Goal: Task Accomplishment & Management: Complete application form

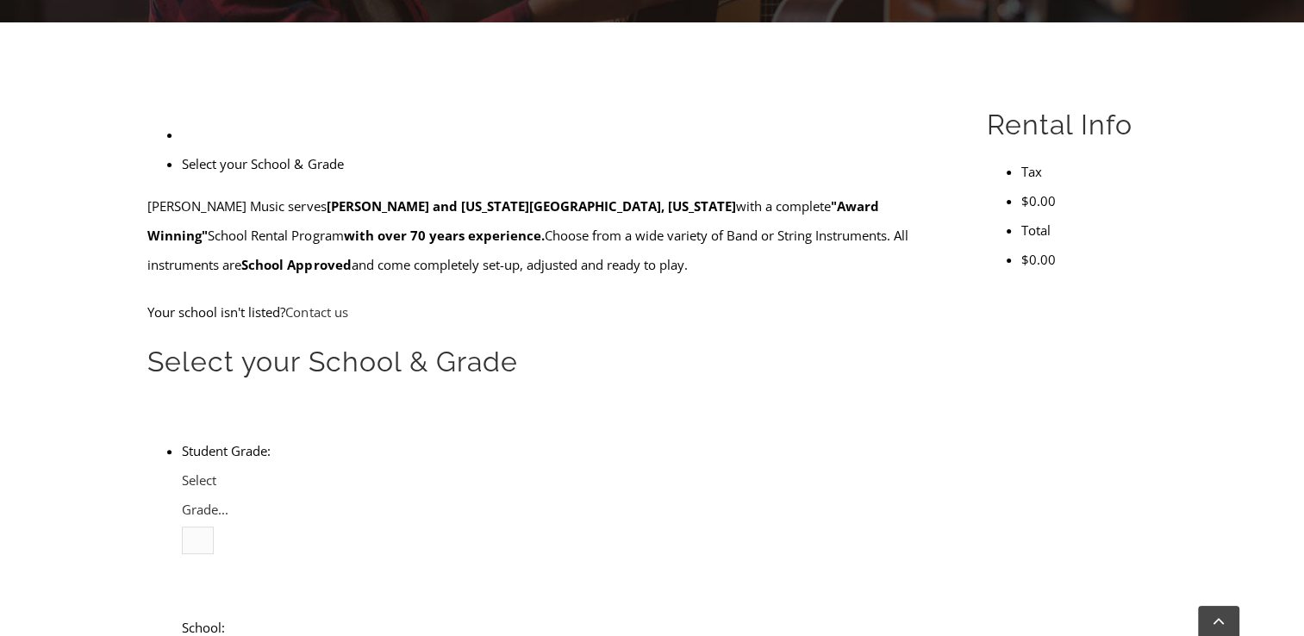
scroll to position [448, 0]
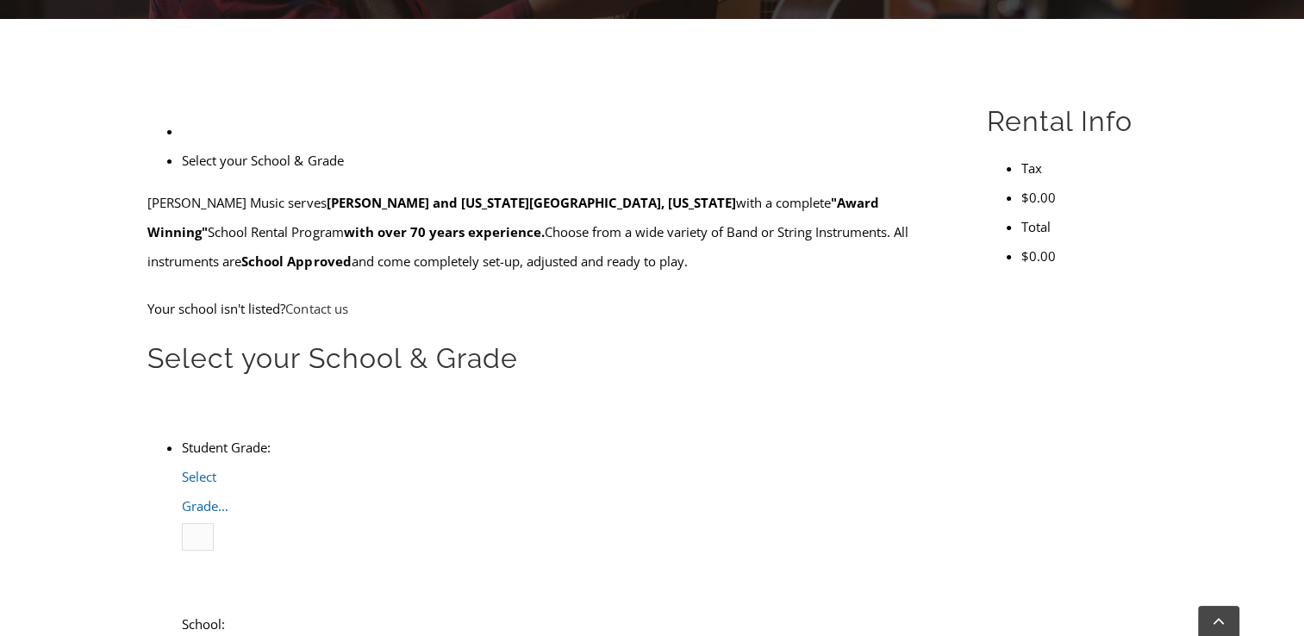
click at [228, 468] on span "Select Grade..." at bounding box center [205, 491] width 47 height 47
click at [216, 580] on li "4" at bounding box center [216, 594] width 0 height 29
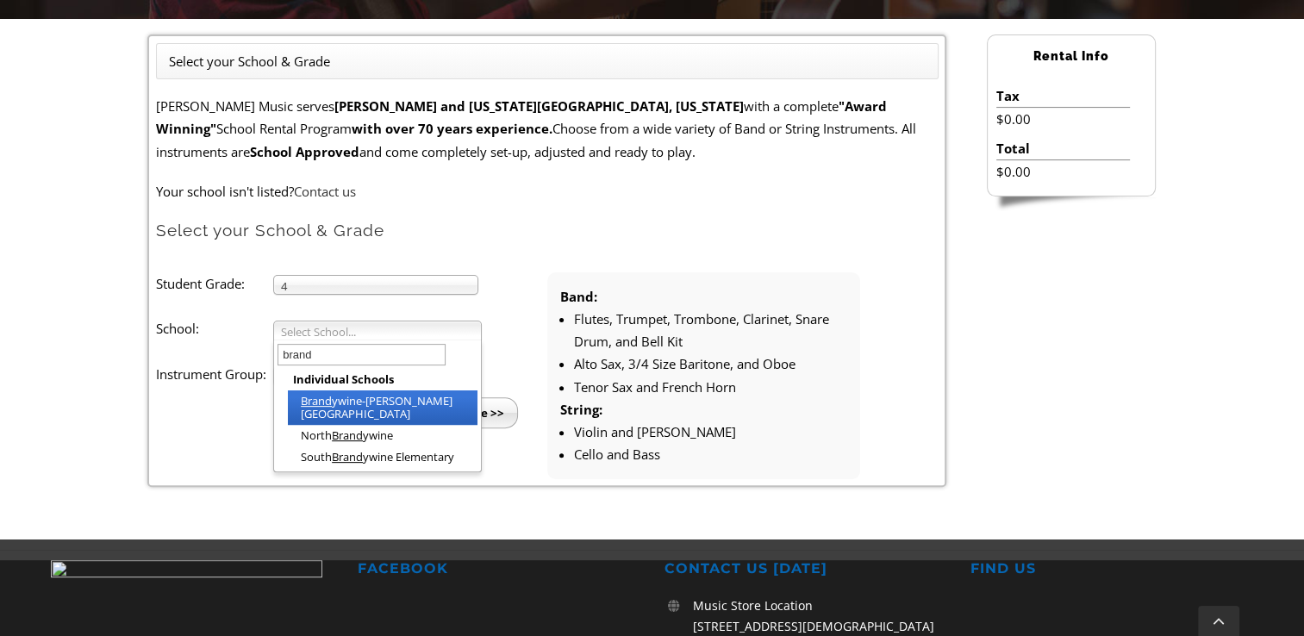
type input "brand"
click at [345, 404] on li "Brand ywine-[PERSON_NAME][GEOGRAPHIC_DATA]" at bounding box center [383, 408] width 190 height 34
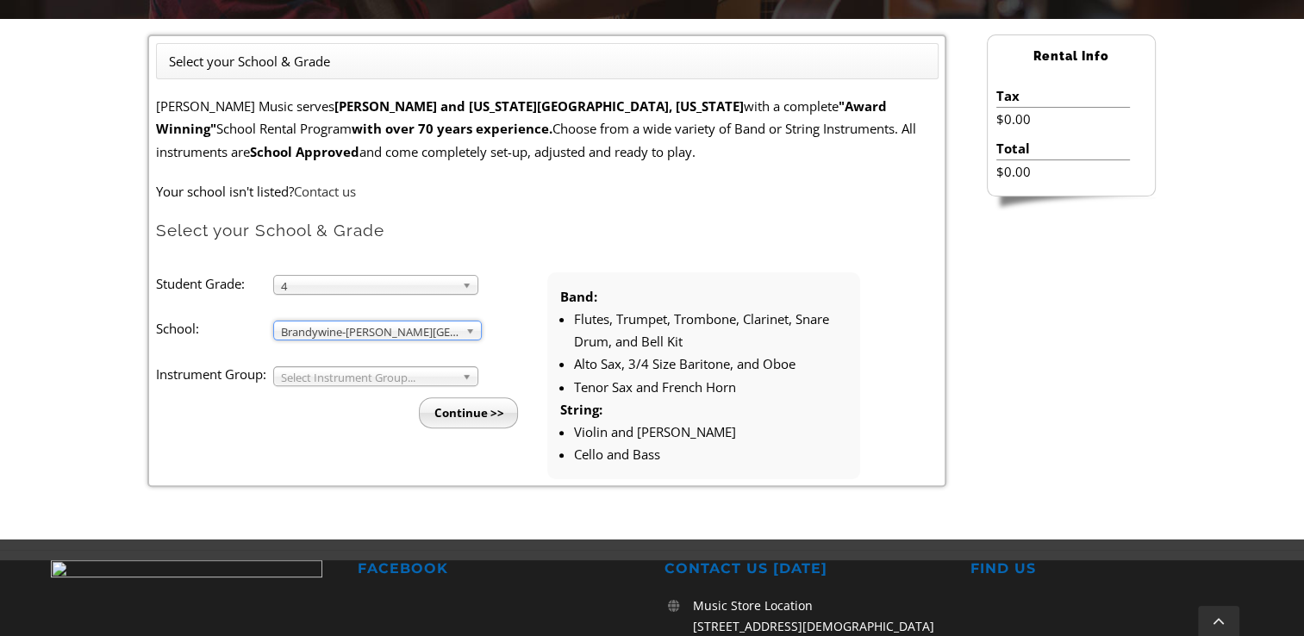
click at [335, 372] on span "Select Instrument Group..." at bounding box center [368, 377] width 174 height 21
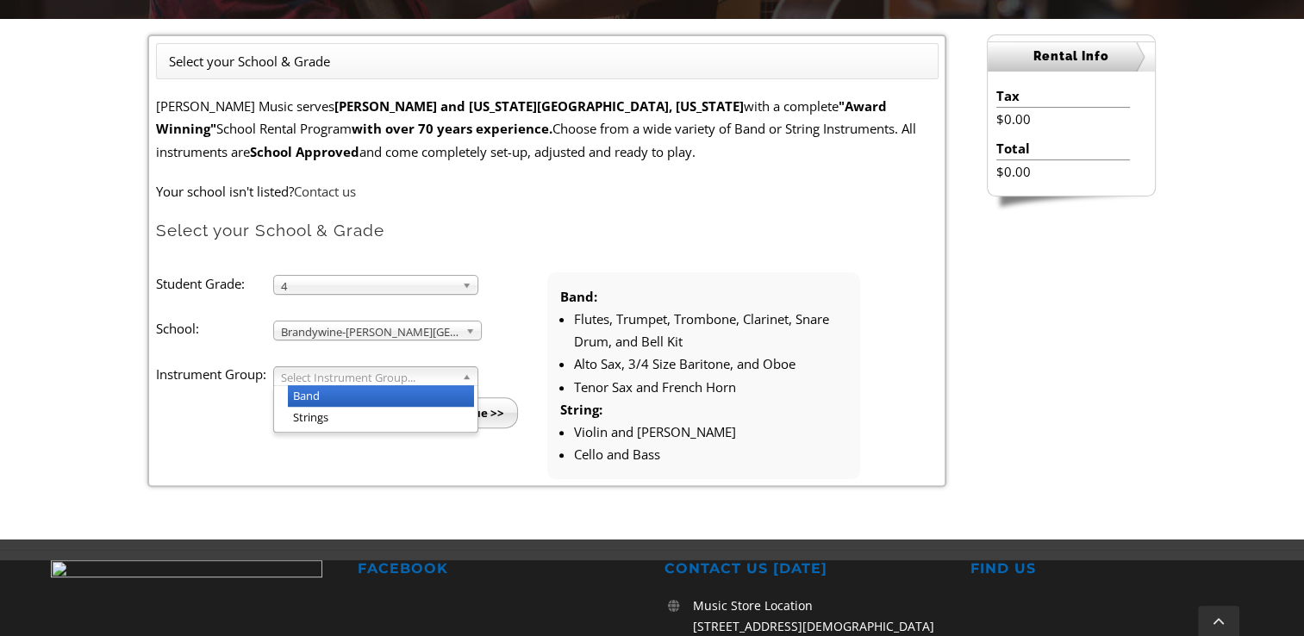
click at [327, 389] on li "Band" at bounding box center [381, 396] width 186 height 22
click at [441, 411] on input "Continue >>" at bounding box center [468, 412] width 99 height 31
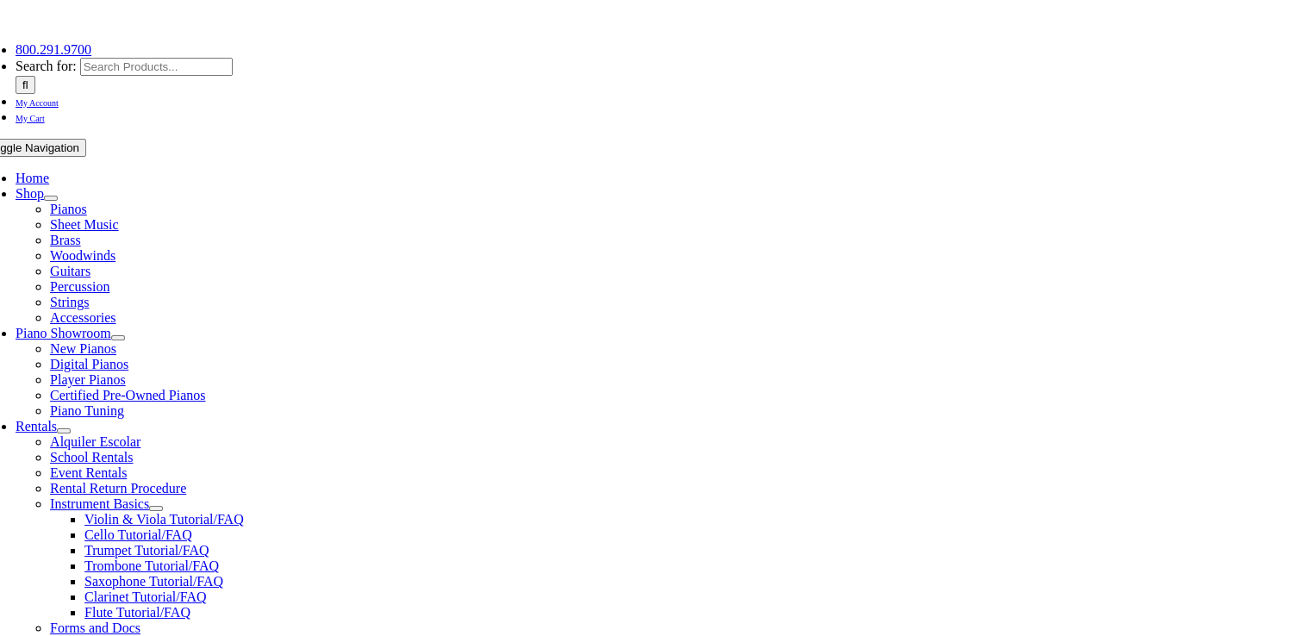
scroll to position [72, 0]
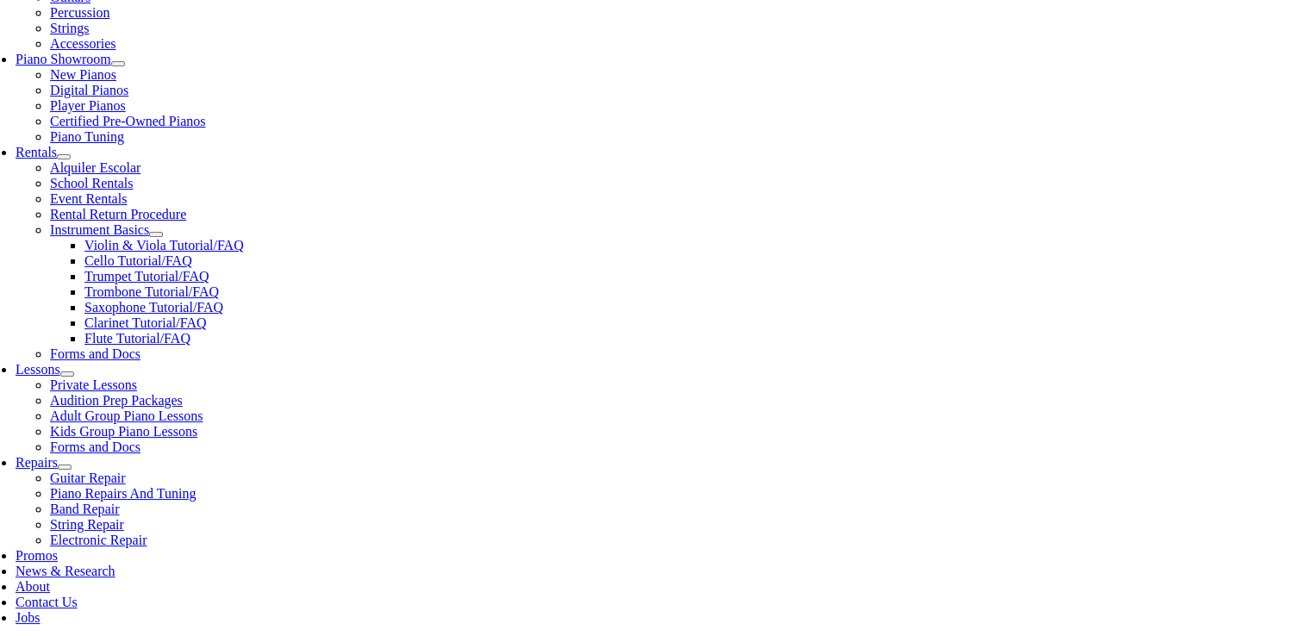
scroll to position [480, 0]
type input "bran"
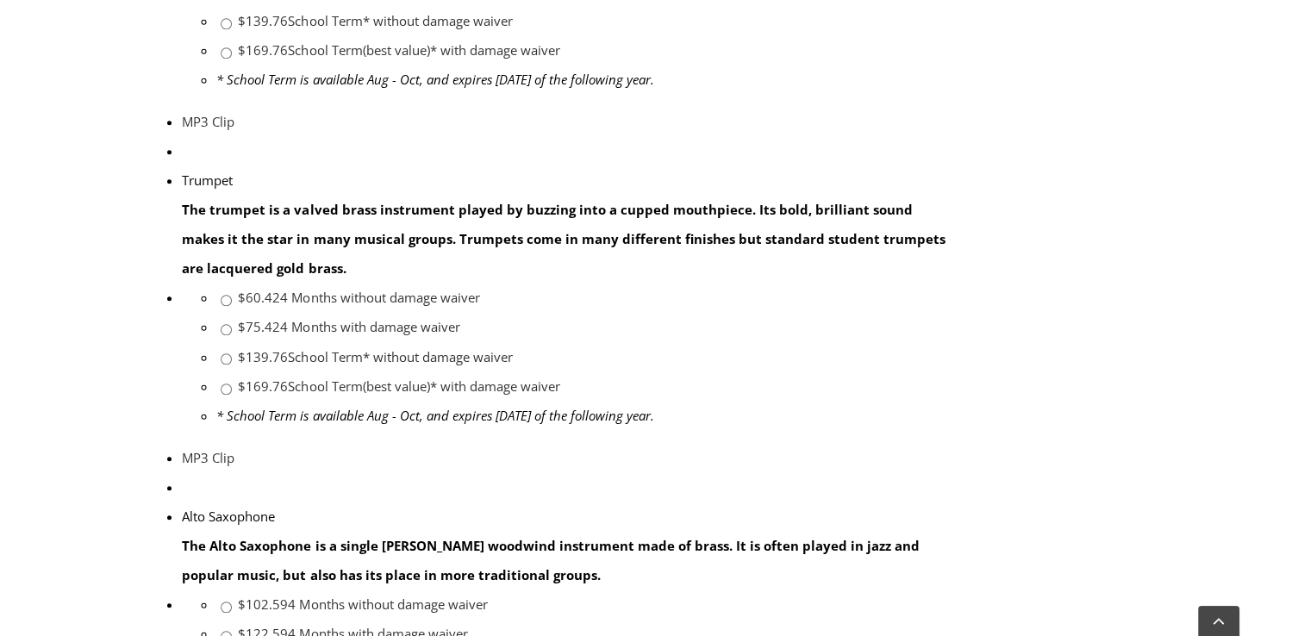
scroll to position [1842, 0]
